Goal: Check status: Check status

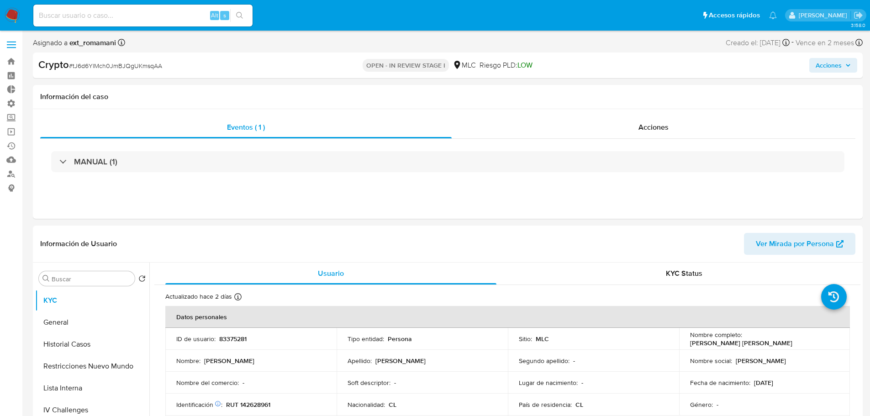
select select "10"
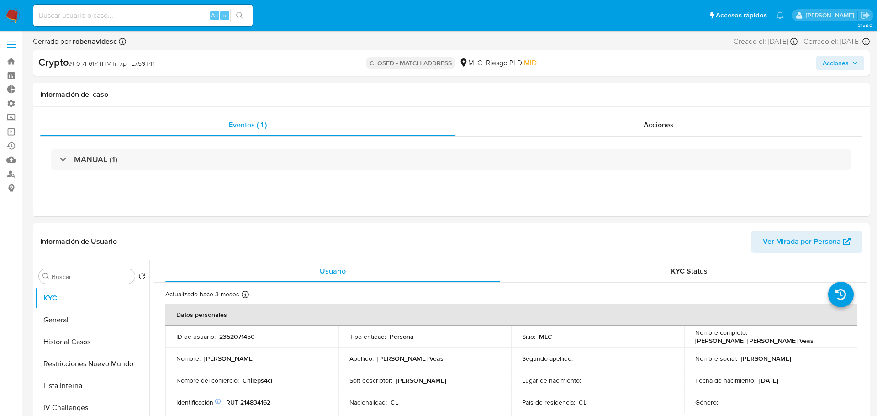
select select "10"
click at [147, 16] on input at bounding box center [142, 16] width 219 height 12
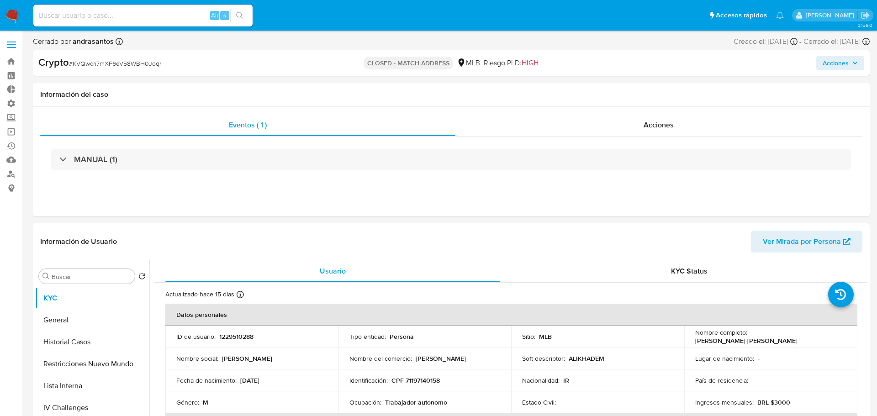
select select "10"
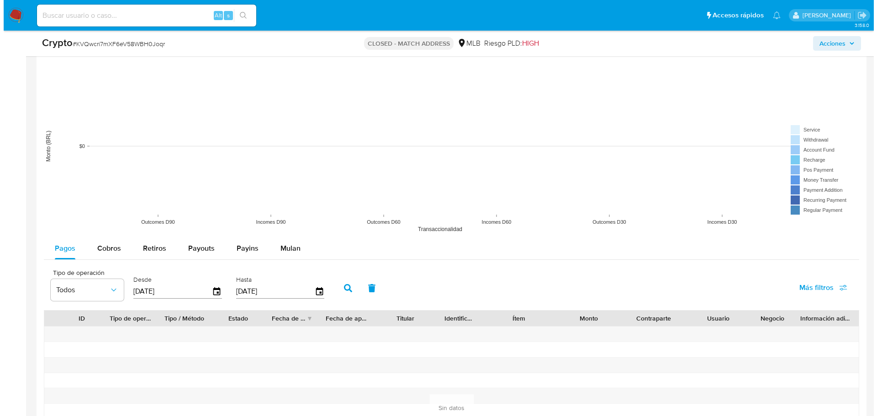
scroll to position [867, 0]
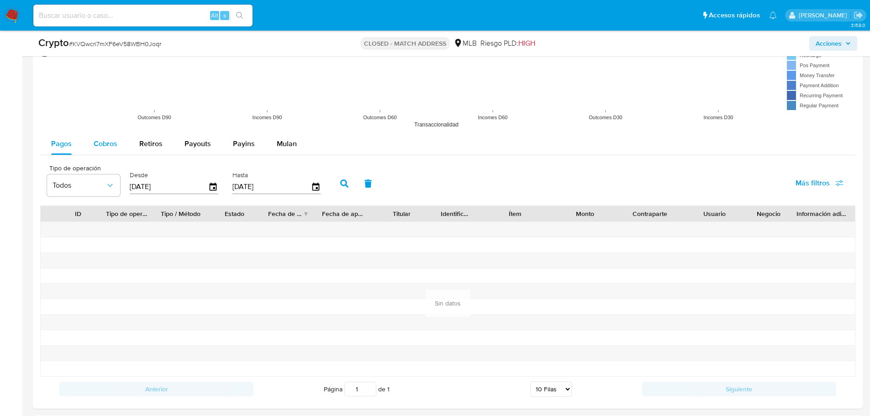
click at [106, 145] on span "Cobros" at bounding box center [106, 143] width 24 height 11
select select "10"
click at [190, 188] on input "15/06/2025" at bounding box center [169, 186] width 79 height 15
click at [216, 185] on icon "button" at bounding box center [213, 187] width 7 height 8
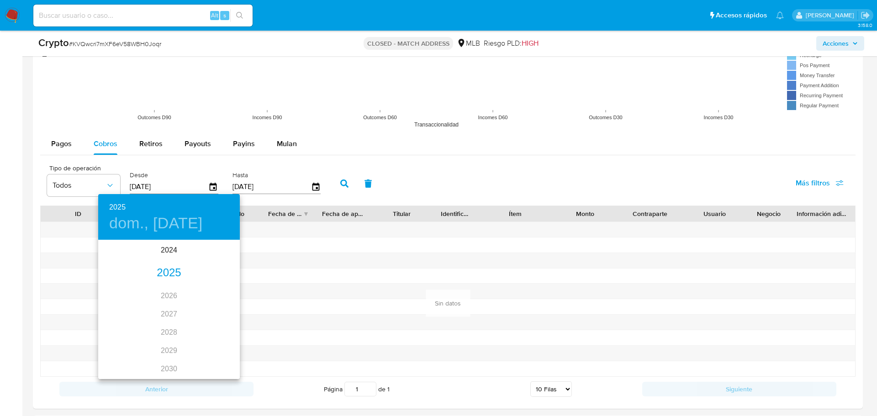
click at [173, 268] on div "2025" at bounding box center [169, 273] width 142 height 18
click at [113, 266] on div "ene." at bounding box center [121, 258] width 47 height 34
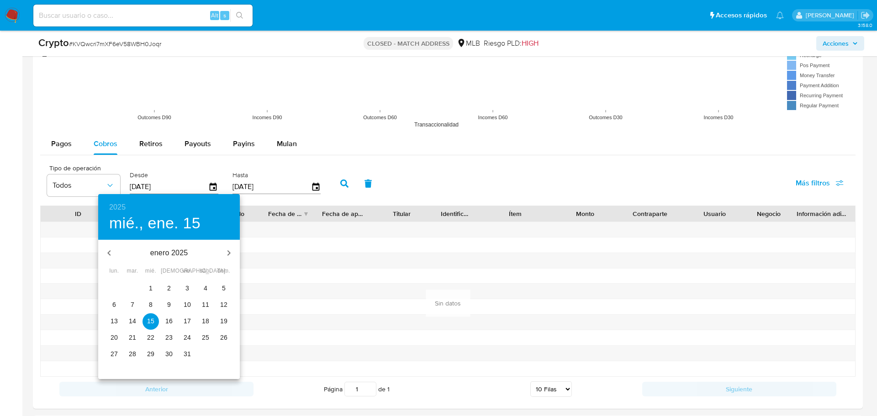
click at [148, 286] on span "1" at bounding box center [150, 288] width 16 height 9
type input "01/01/2025"
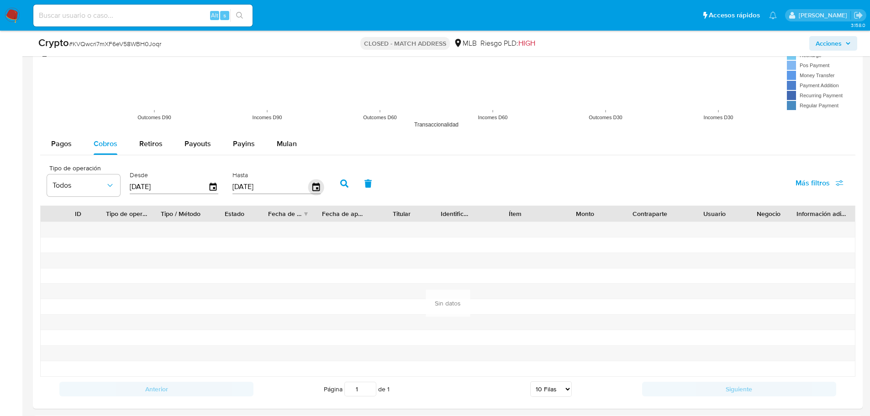
click at [315, 188] on icon "button" at bounding box center [316, 187] width 16 height 16
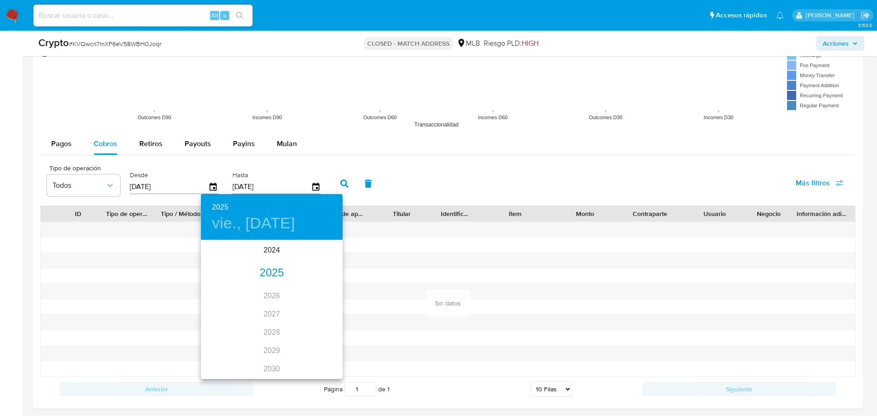
click at [273, 272] on div "2025" at bounding box center [272, 273] width 142 height 18
click at [222, 262] on div "ene." at bounding box center [224, 258] width 47 height 34
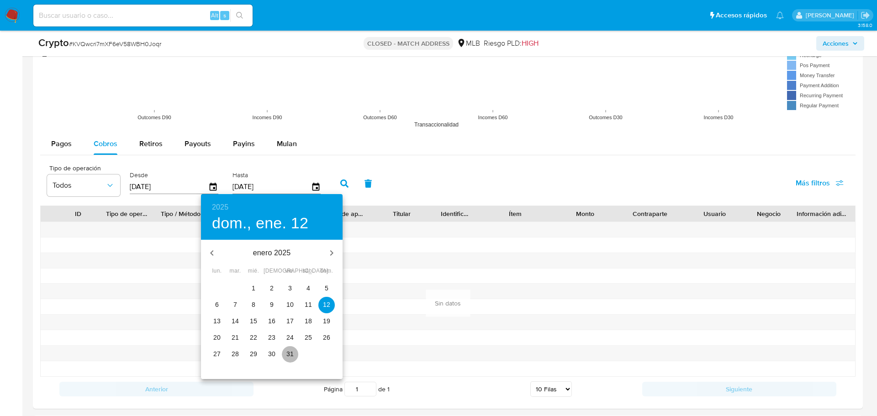
click at [286, 353] on p "31" at bounding box center [289, 353] width 7 height 9
type input "31/01/2025"
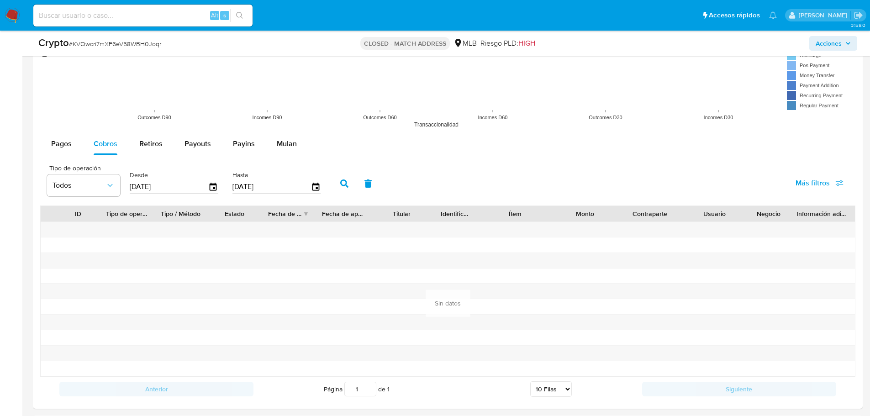
click at [345, 188] on button "button" at bounding box center [344, 184] width 24 height 22
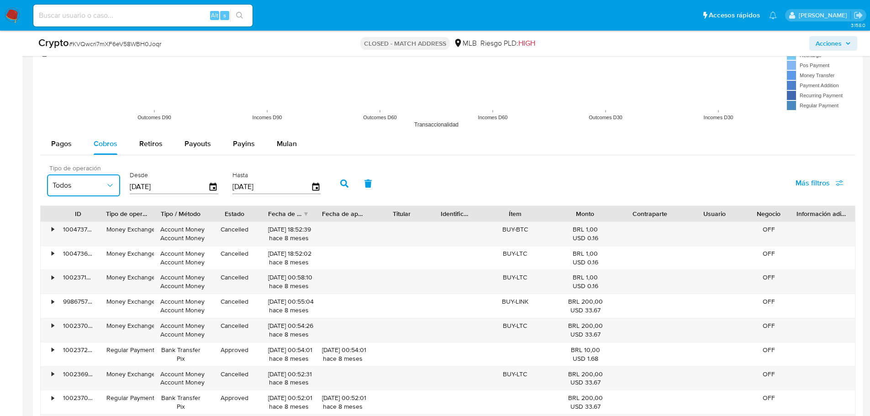
click at [91, 179] on button "Todos" at bounding box center [83, 185] width 73 height 22
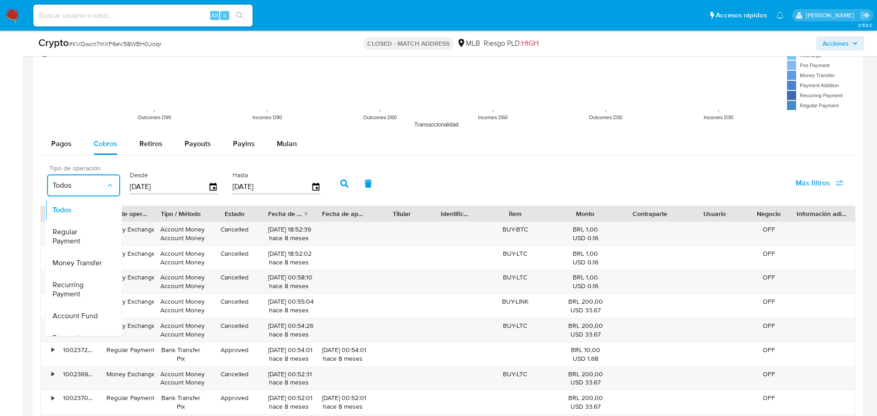
click at [91, 179] on button "Todos" at bounding box center [83, 185] width 73 height 22
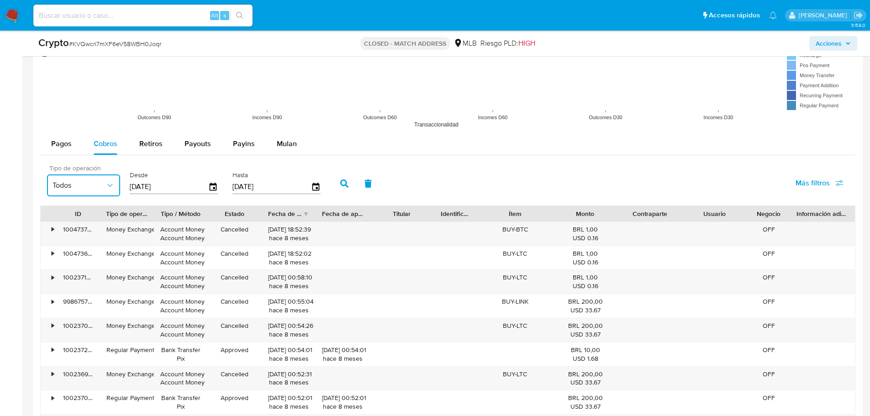
click at [91, 179] on button "Todos" at bounding box center [83, 185] width 73 height 22
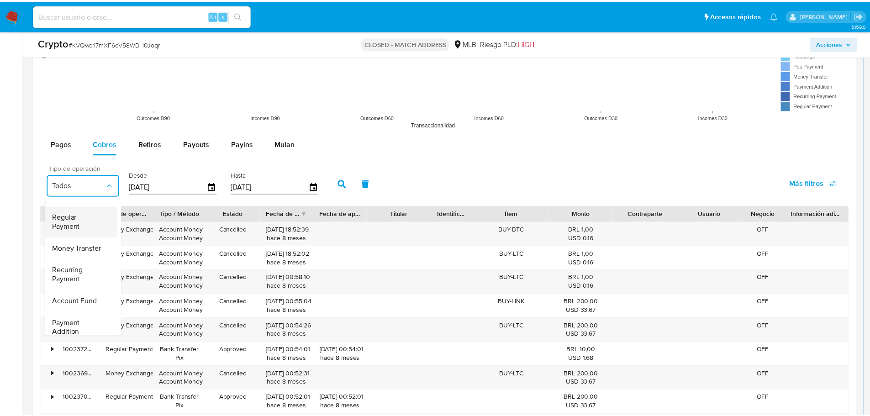
scroll to position [0, 0]
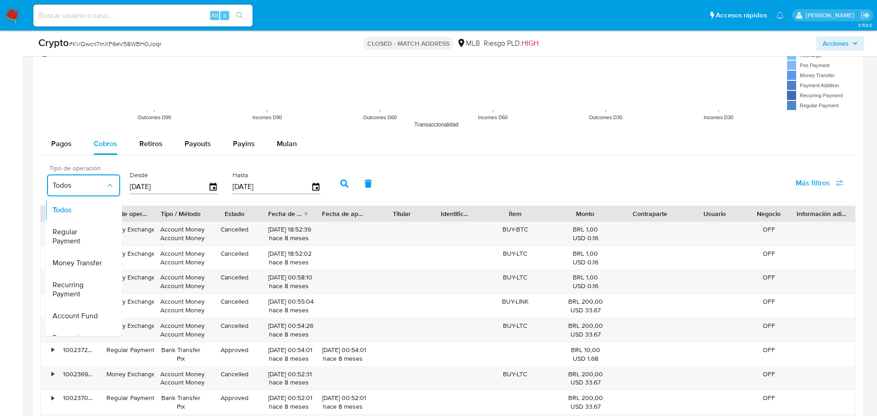
click at [84, 186] on span "Todos" at bounding box center [79, 185] width 53 height 9
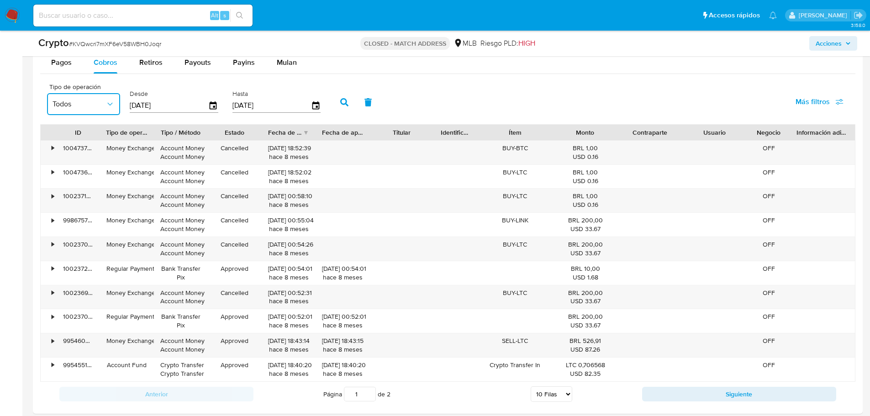
scroll to position [959, 0]
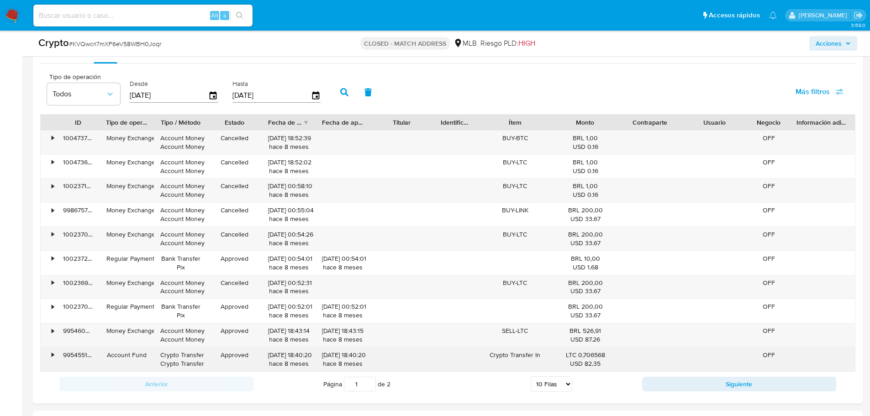
click at [51, 353] on div "•" at bounding box center [49, 359] width 16 height 24
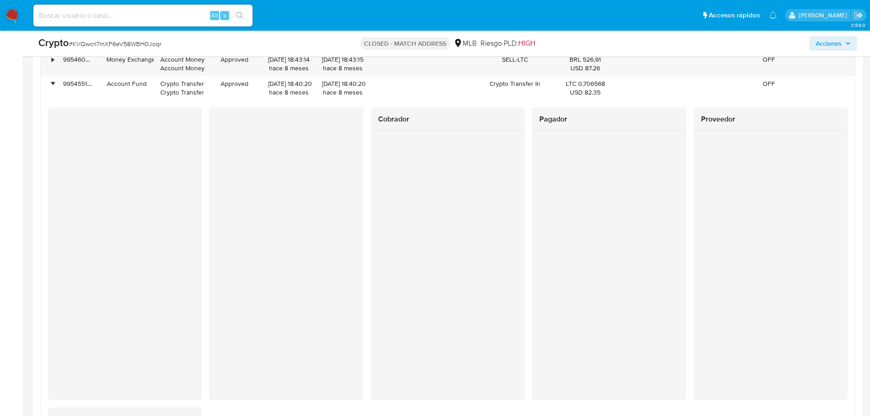
scroll to position [1233, 0]
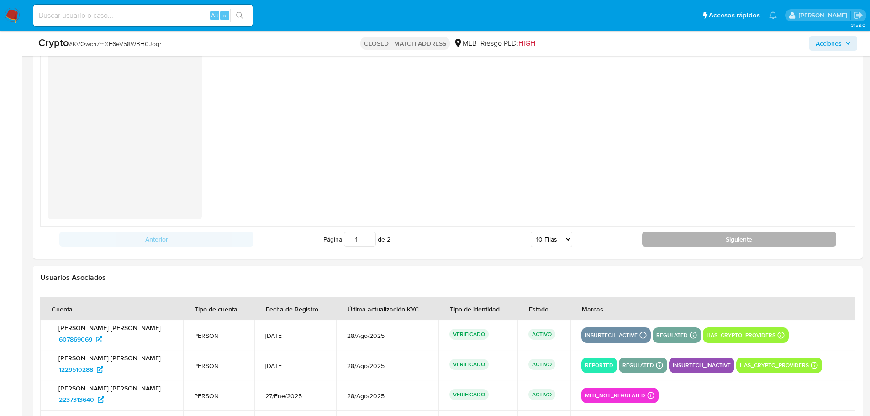
click at [681, 242] on button "Siguiente" at bounding box center [739, 239] width 194 height 15
type input "2"
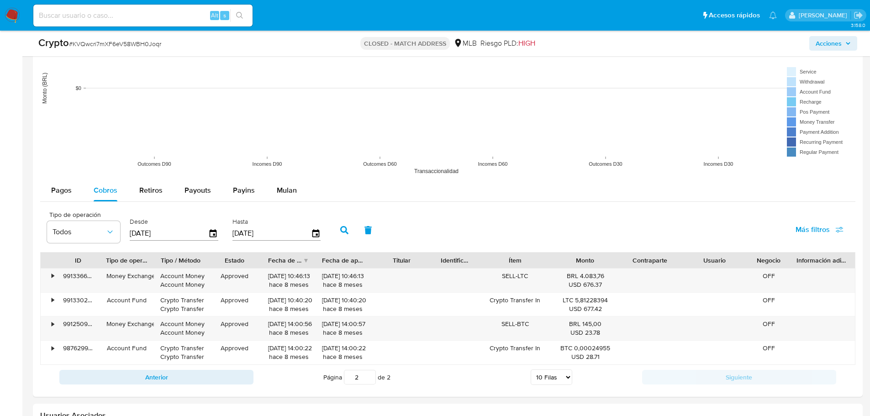
scroll to position [837, 0]
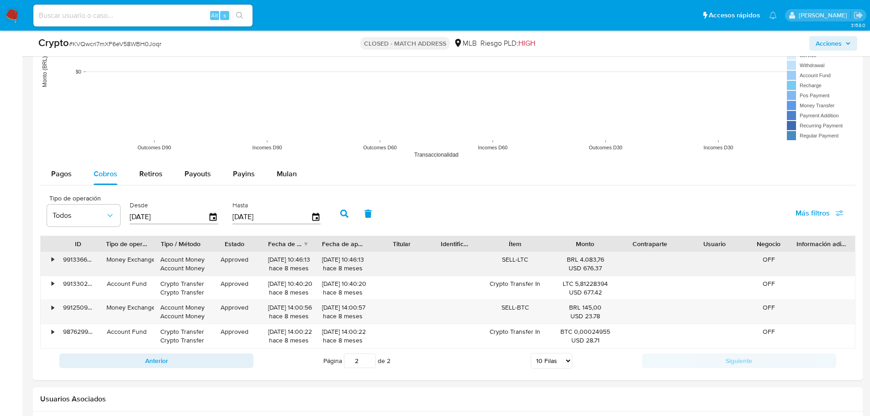
click at [50, 259] on div "•" at bounding box center [49, 264] width 16 height 24
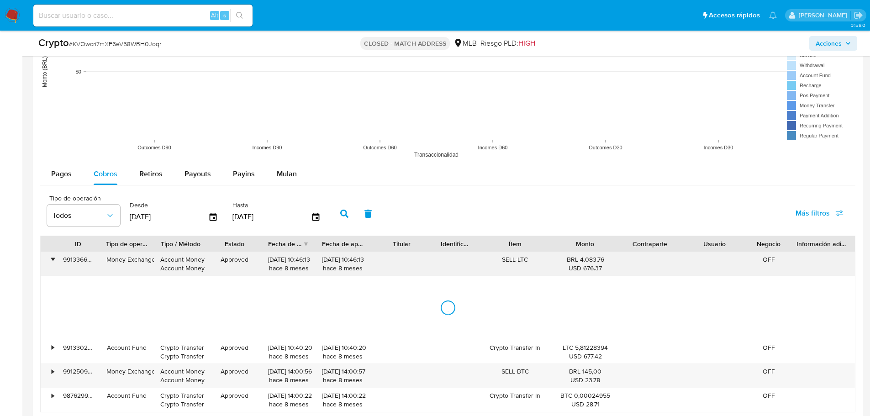
click at [52, 259] on div "•" at bounding box center [53, 259] width 2 height 9
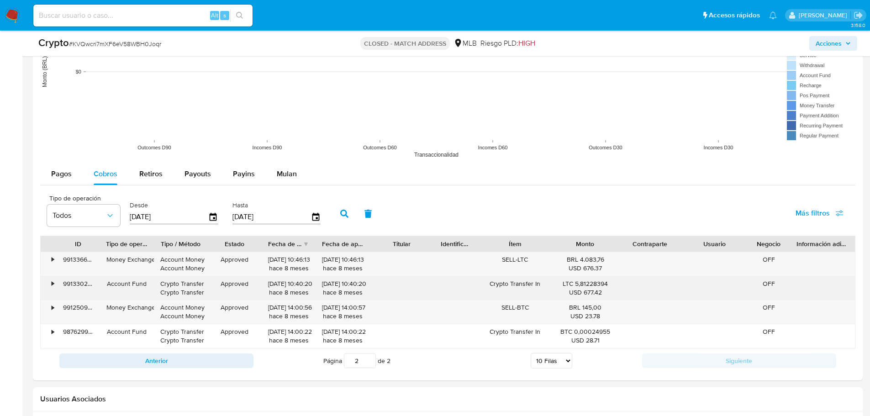
click at [51, 281] on div "•" at bounding box center [49, 288] width 16 height 24
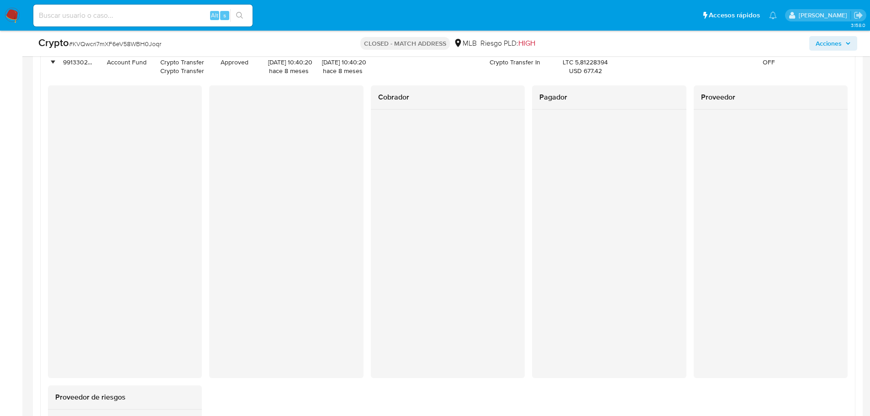
scroll to position [1056, 0]
